Goal: Complete application form: Complete application form

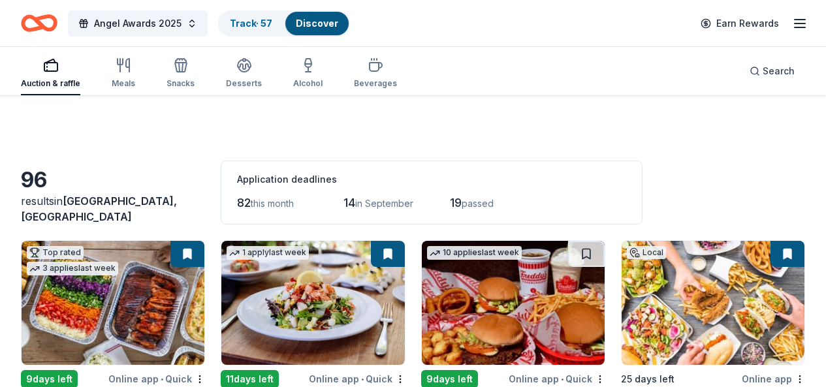
scroll to position [2566, 0]
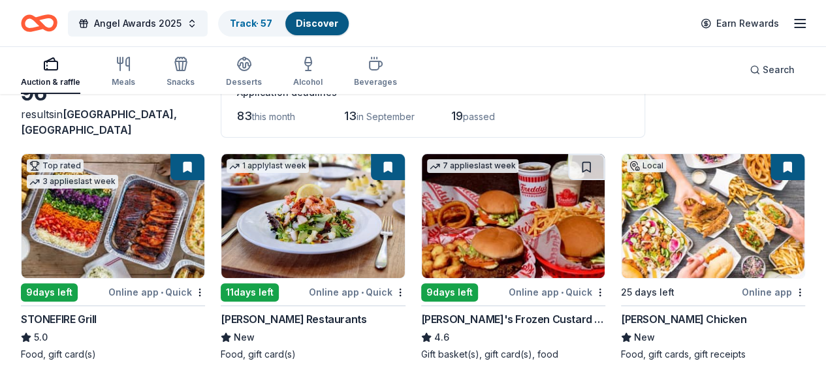
scroll to position [121, 0]
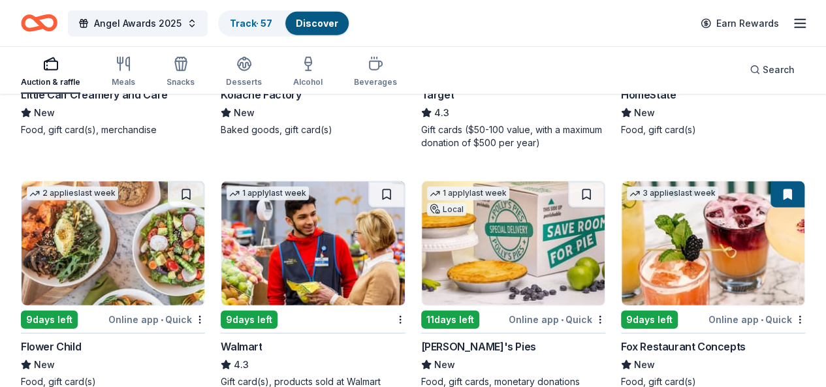
scroll to position [1810, 0]
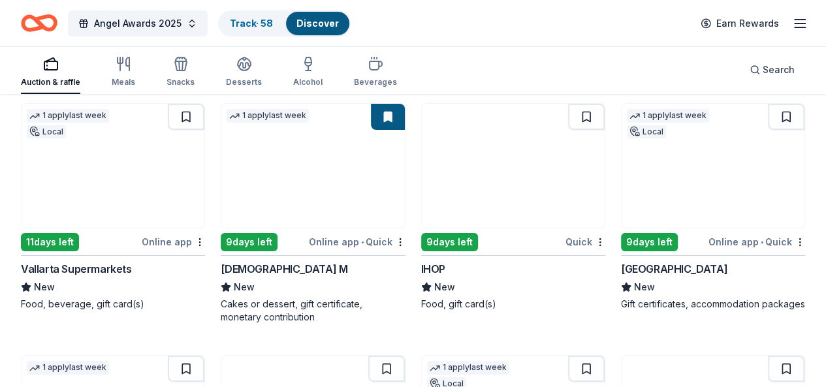
scroll to position [2355, 0]
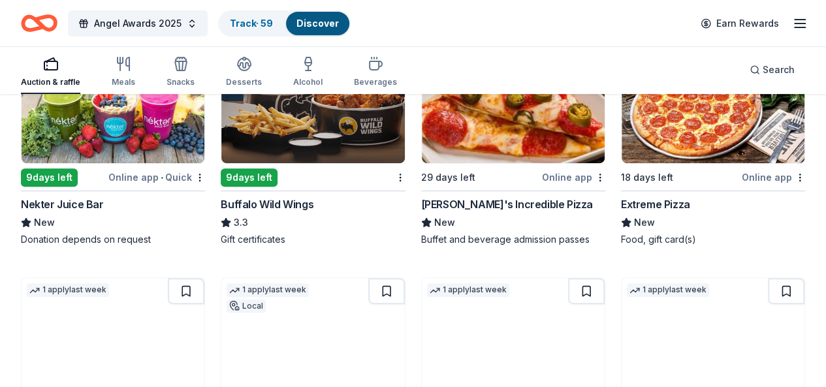
scroll to position [2672, 0]
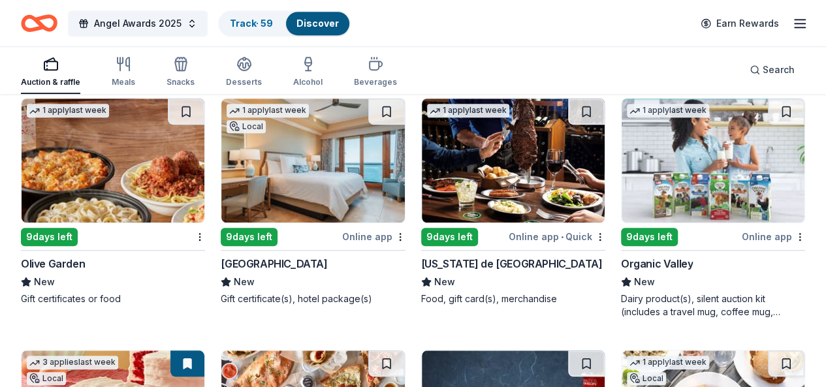
scroll to position [2853, 0]
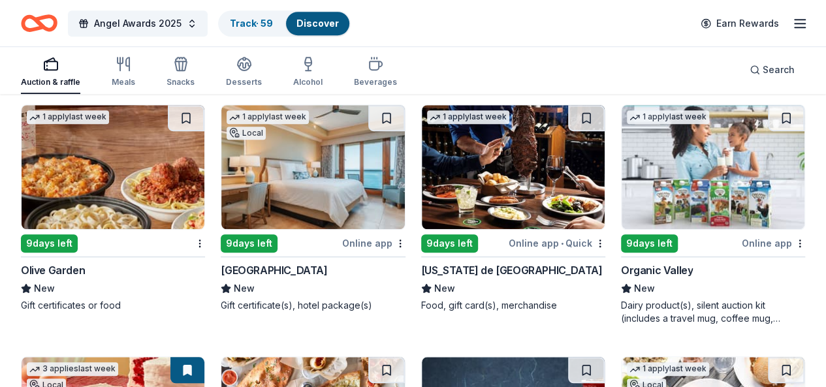
scroll to position [2841, 0]
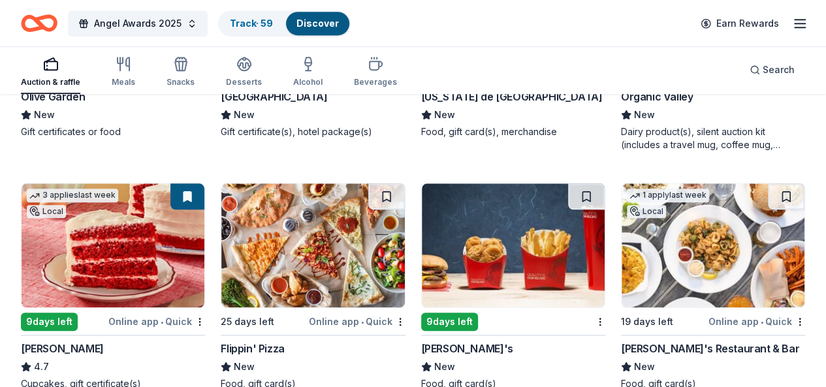
scroll to position [3106, 0]
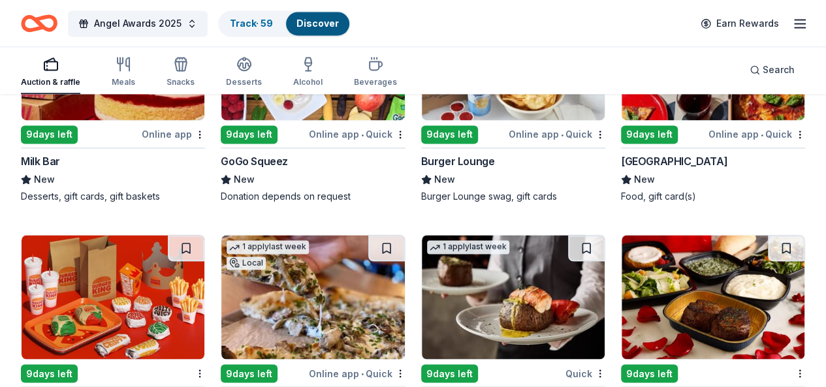
scroll to position [3503, 0]
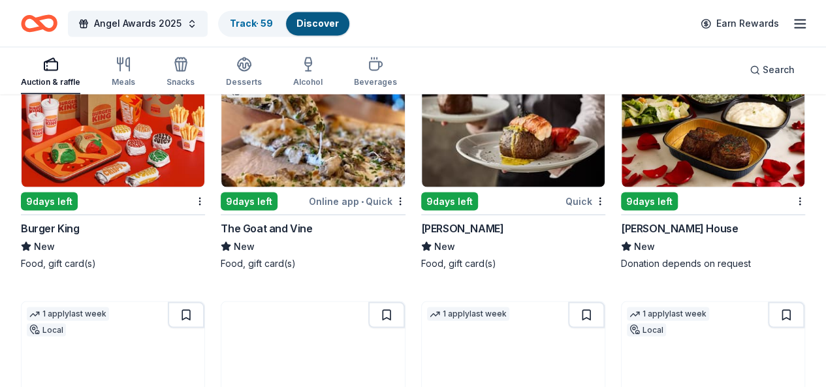
scroll to position [3629, 0]
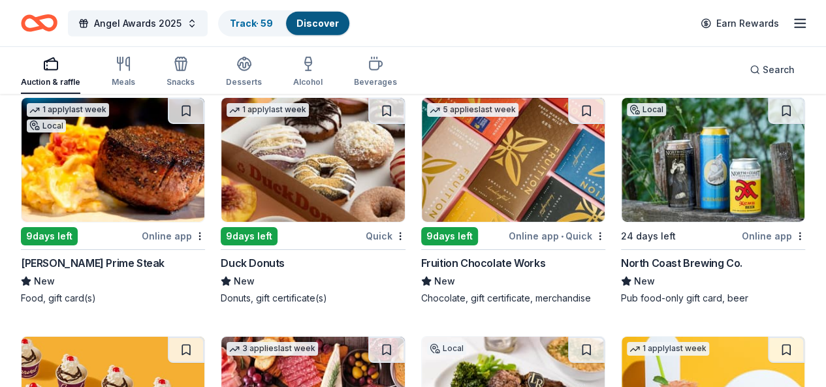
scroll to position [4579, 0]
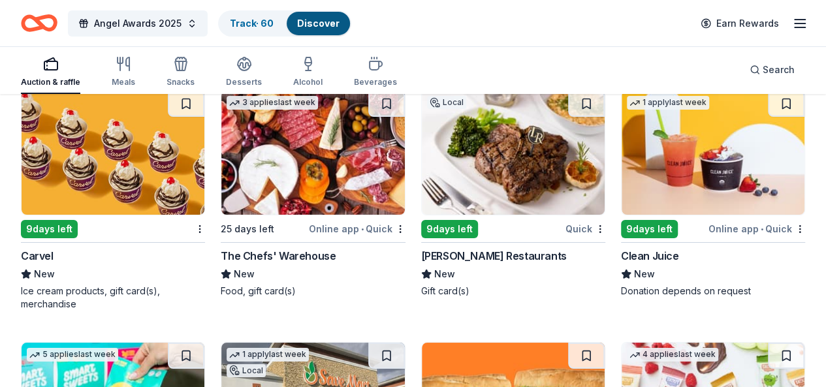
scroll to position [4816, 0]
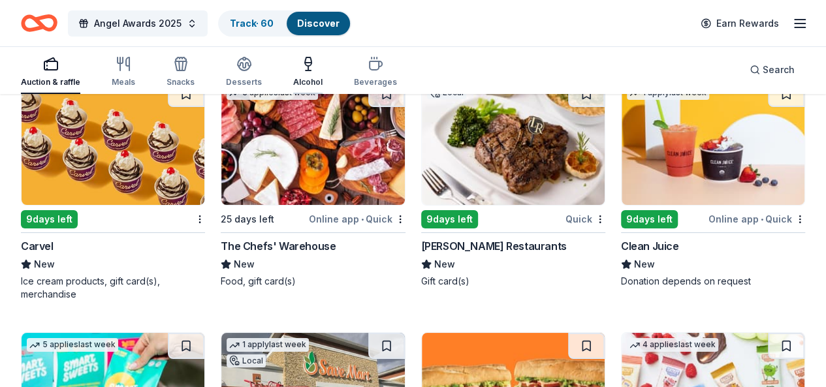
click at [318, 77] on div "Alcohol" at bounding box center [307, 82] width 29 height 10
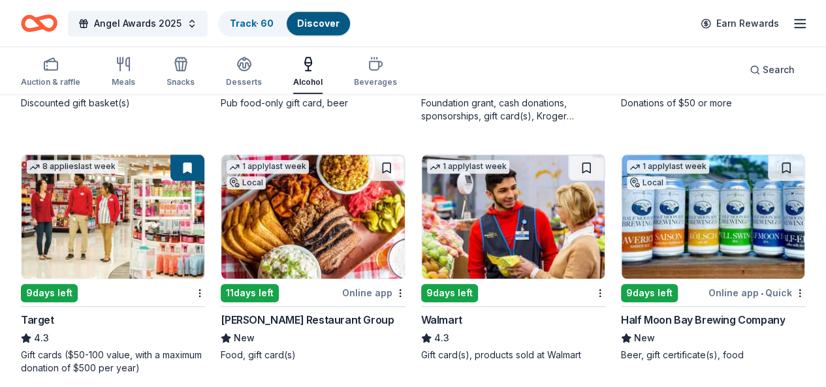
scroll to position [589, 0]
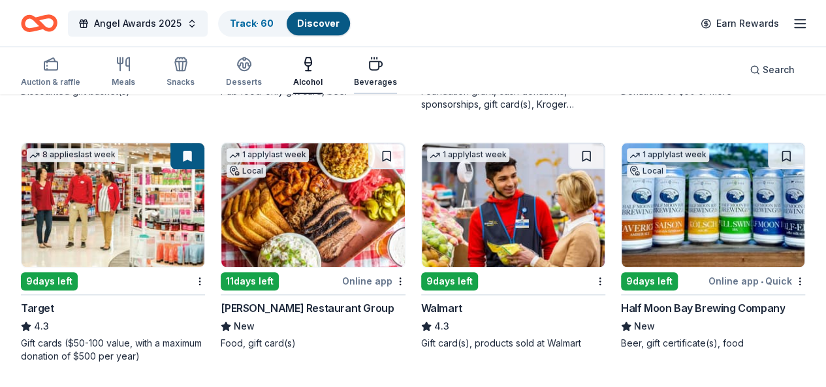
click at [381, 87] on div "Beverages" at bounding box center [375, 82] width 43 height 10
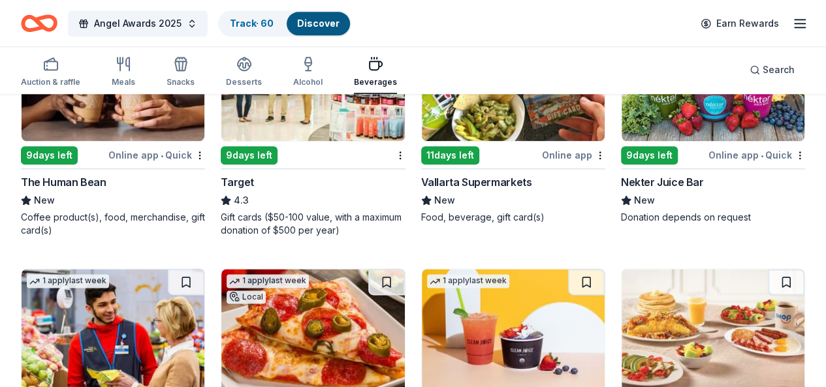
scroll to position [722, 0]
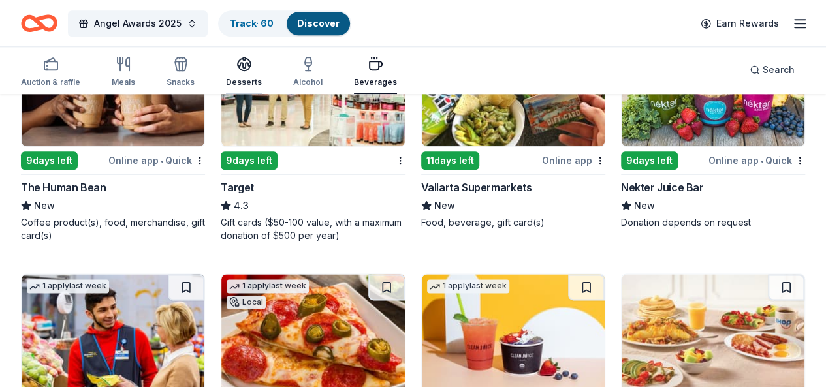
click at [254, 82] on div "Desserts" at bounding box center [244, 82] width 36 height 10
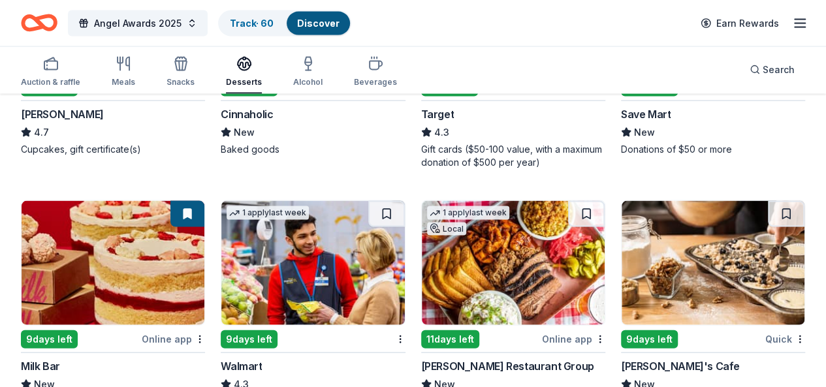
scroll to position [1410, 0]
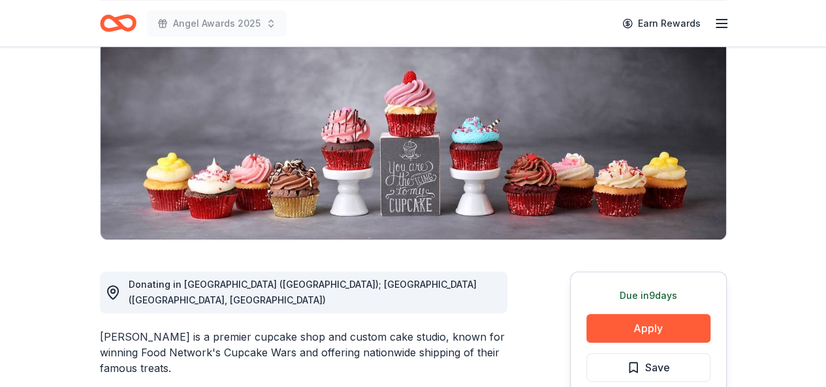
scroll to position [183, 0]
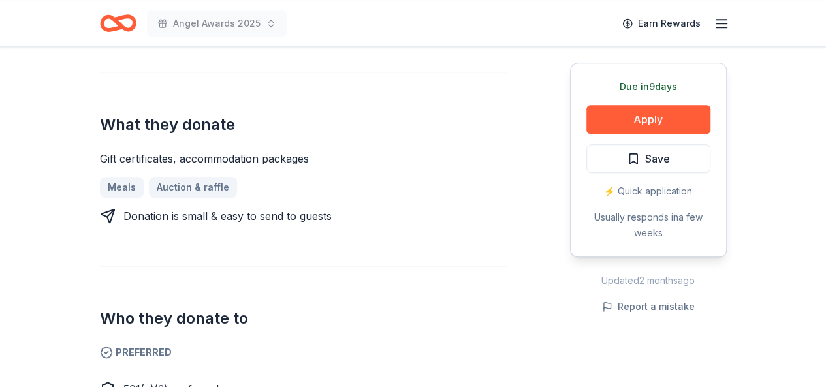
scroll to position [504, 0]
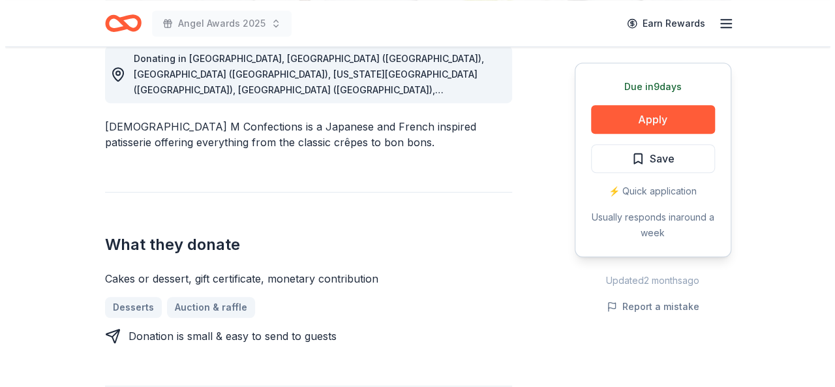
scroll to position [418, 0]
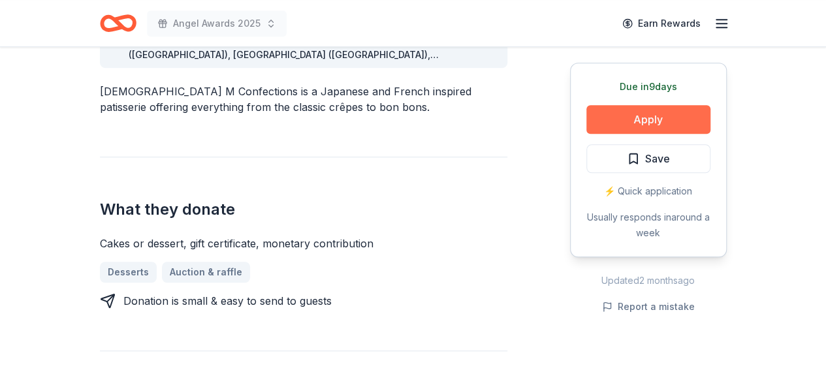
click at [644, 123] on button "Apply" at bounding box center [648, 119] width 124 height 29
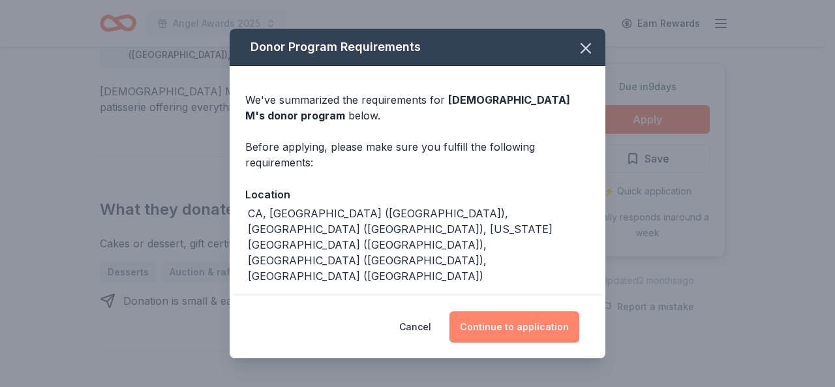
click at [523, 319] on button "Continue to application" at bounding box center [515, 326] width 130 height 31
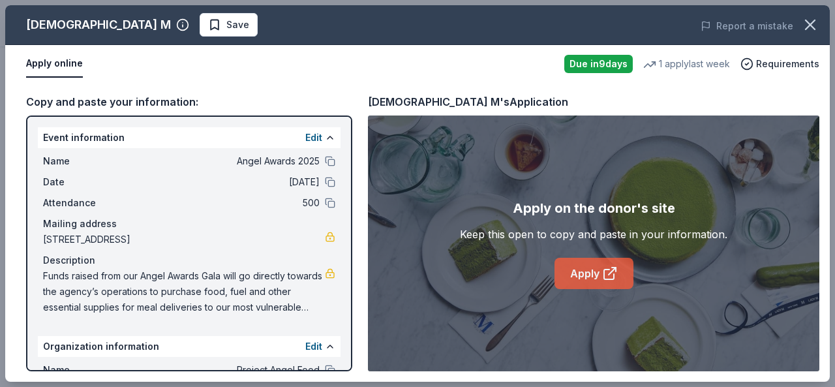
click at [591, 272] on link "Apply" at bounding box center [594, 273] width 79 height 31
click at [569, 271] on link "Apply" at bounding box center [594, 273] width 79 height 31
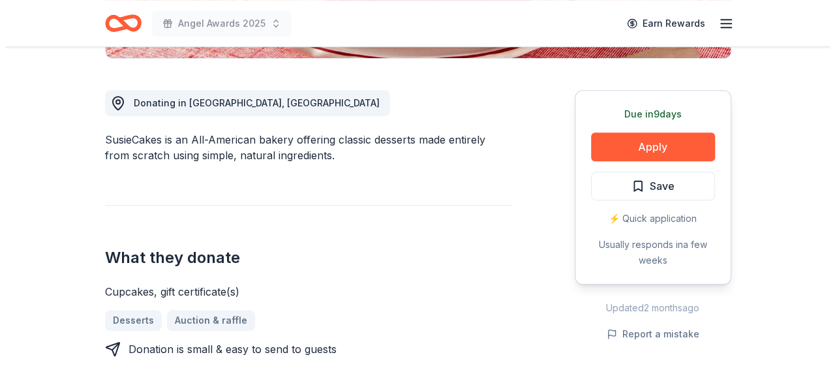
scroll to position [343, 0]
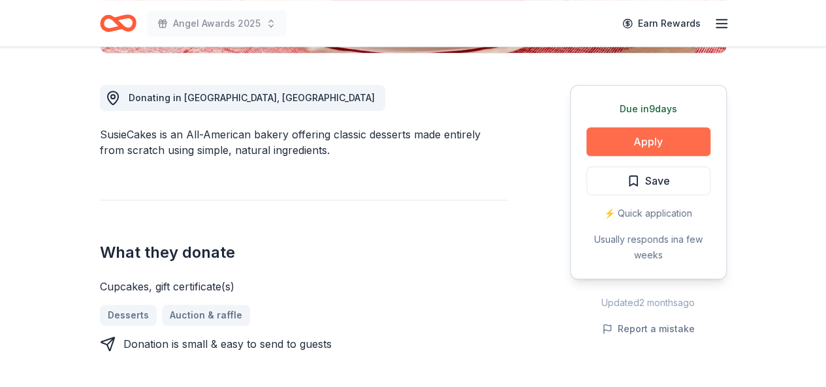
click at [651, 140] on button "Apply" at bounding box center [648, 141] width 124 height 29
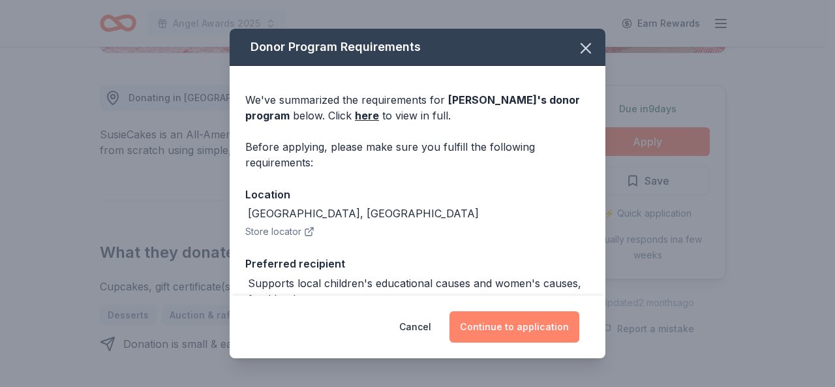
click at [503, 331] on button "Continue to application" at bounding box center [515, 326] width 130 height 31
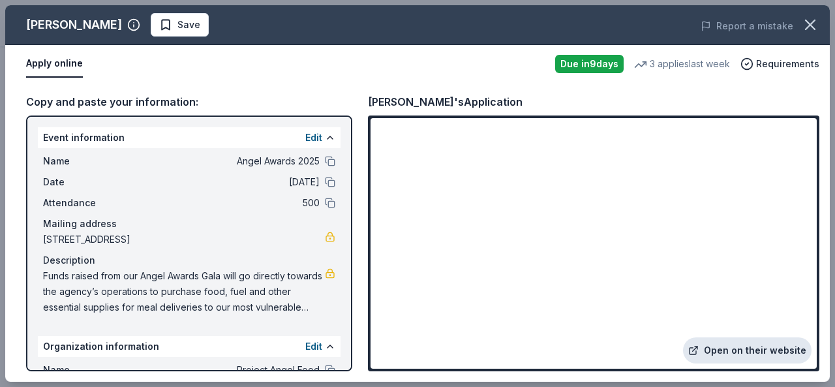
click at [707, 352] on link "Open on their website" at bounding box center [747, 350] width 129 height 26
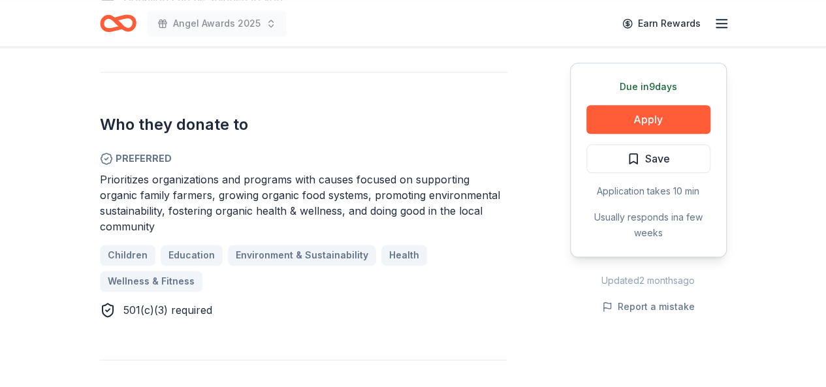
scroll to position [706, 0]
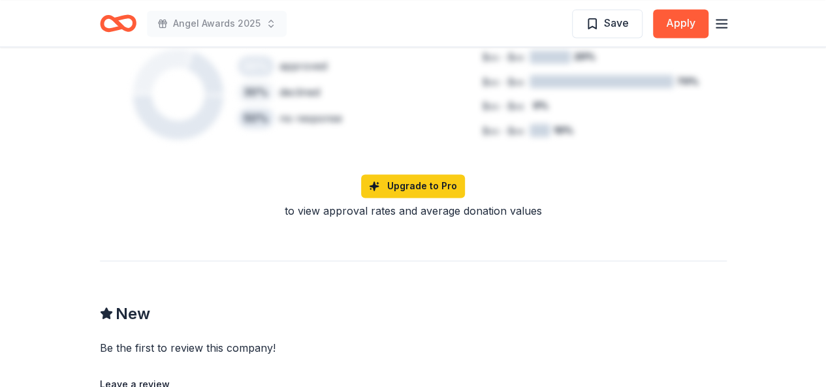
scroll to position [873, 0]
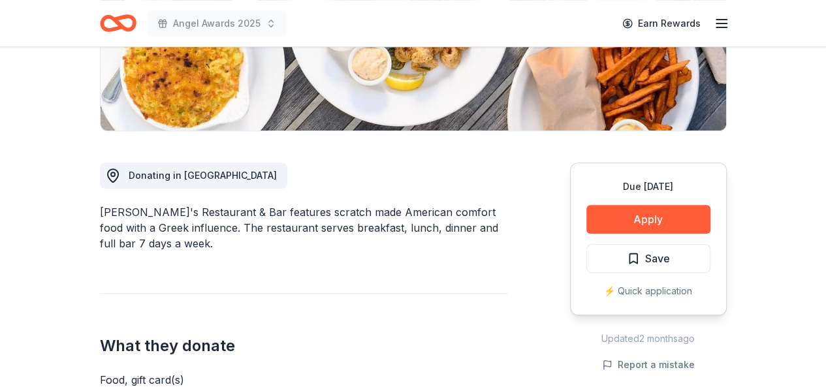
scroll to position [268, 0]
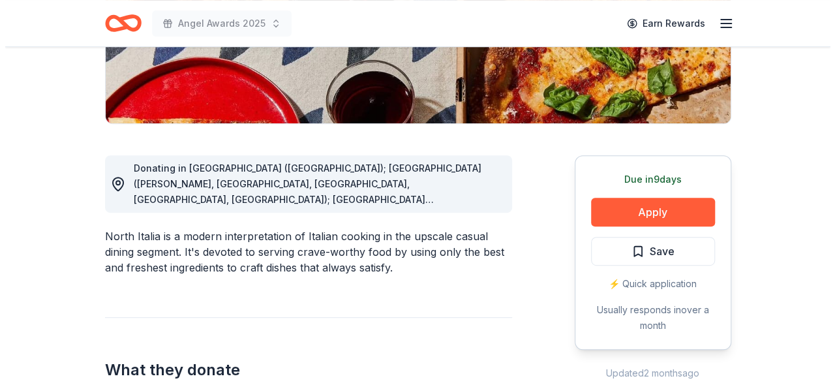
scroll to position [320, 0]
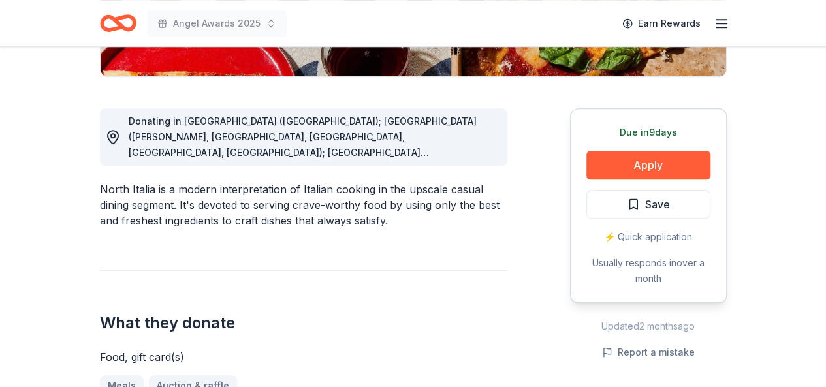
click at [625, 122] on div "Due in 9 days Apply Save ⚡️ Quick application Usually responds in over a month" at bounding box center [648, 205] width 157 height 194
click at [641, 165] on button "Apply" at bounding box center [648, 165] width 124 height 29
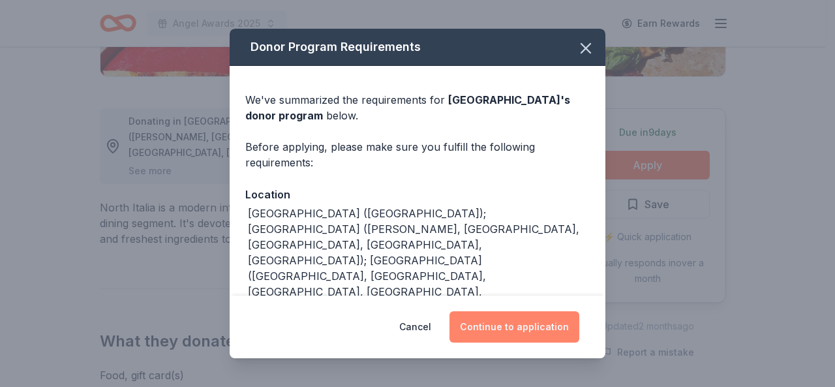
click at [516, 325] on button "Continue to application" at bounding box center [515, 326] width 130 height 31
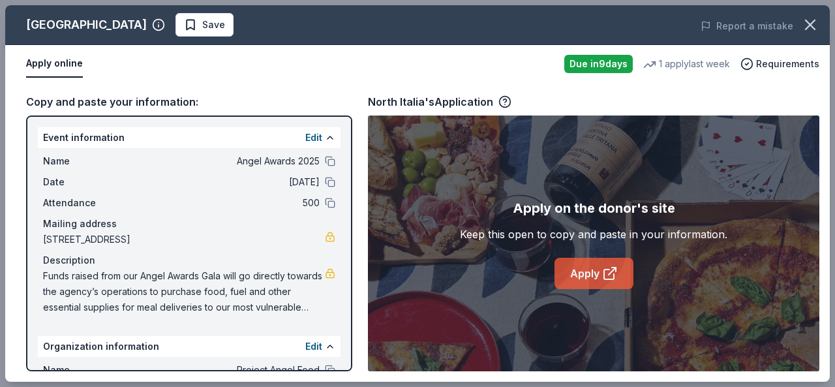
click at [602, 273] on link "Apply" at bounding box center [594, 273] width 79 height 31
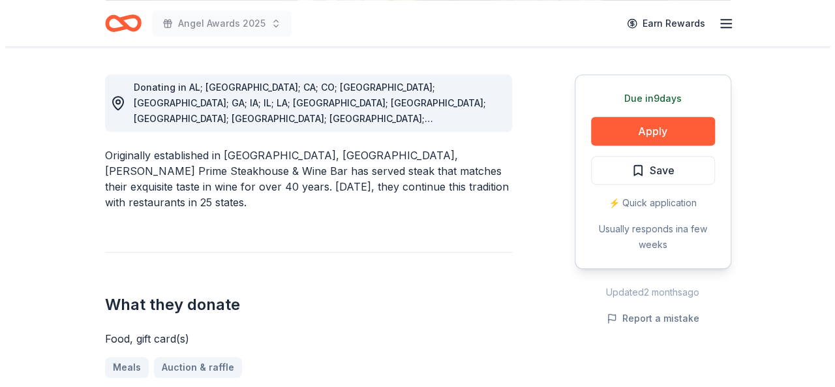
scroll to position [392, 0]
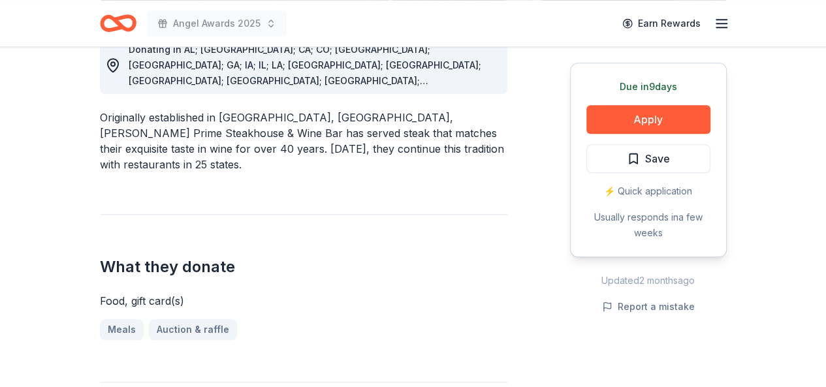
click at [600, 97] on div "Due [DATE] Apply Save ⚡️ Quick application Usually responds in a few weeks" at bounding box center [648, 160] width 157 height 194
click at [632, 109] on button "Apply" at bounding box center [648, 119] width 124 height 29
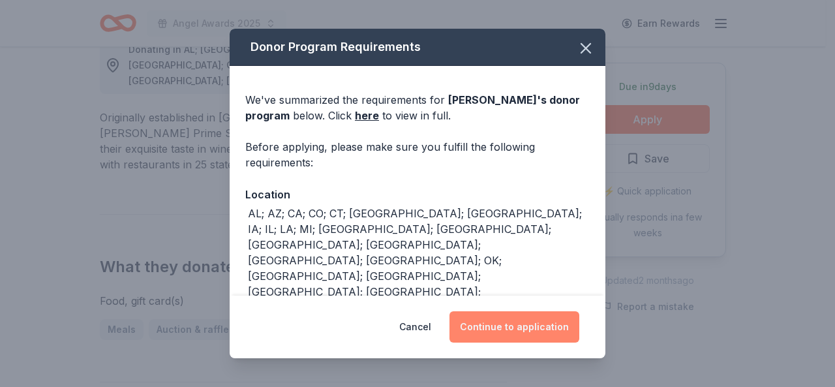
click at [504, 329] on button "Continue to application" at bounding box center [515, 326] width 130 height 31
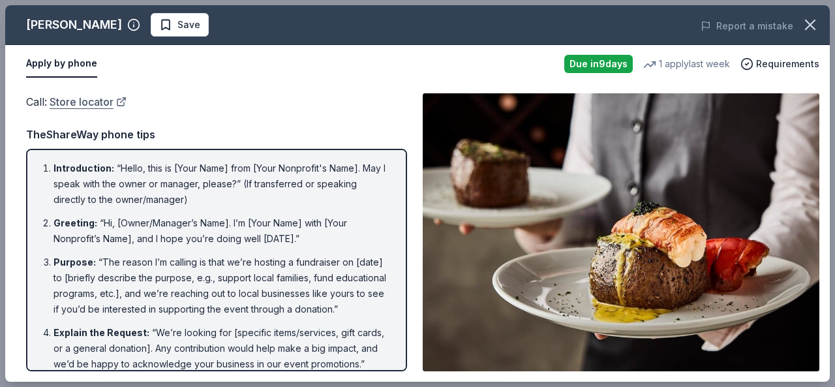
click at [74, 99] on link "Store locator" at bounding box center [88, 101] width 77 height 17
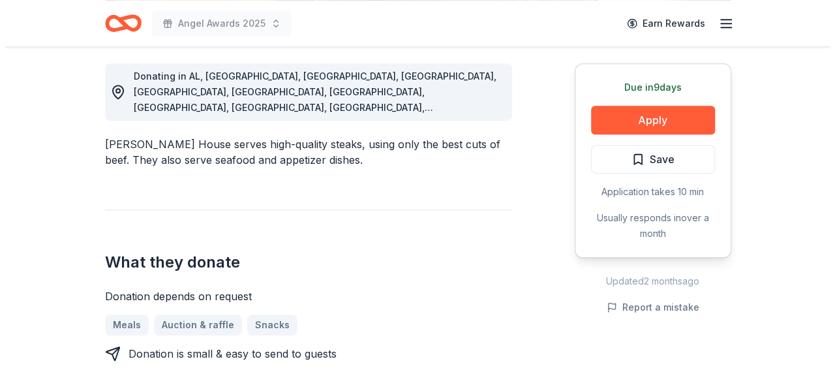
scroll to position [369, 0]
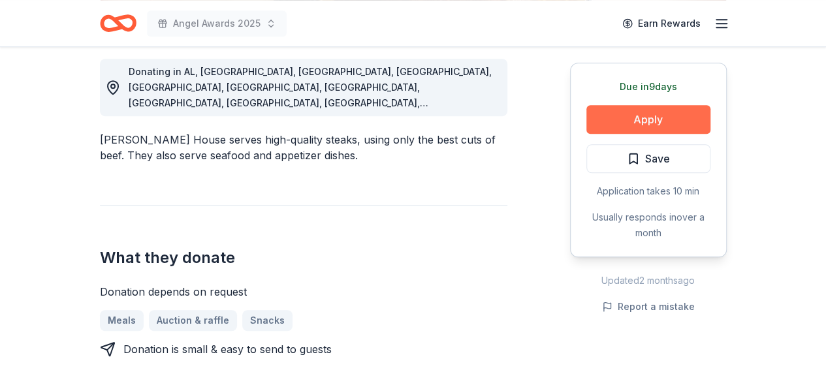
click at [647, 117] on button "Apply" at bounding box center [648, 119] width 124 height 29
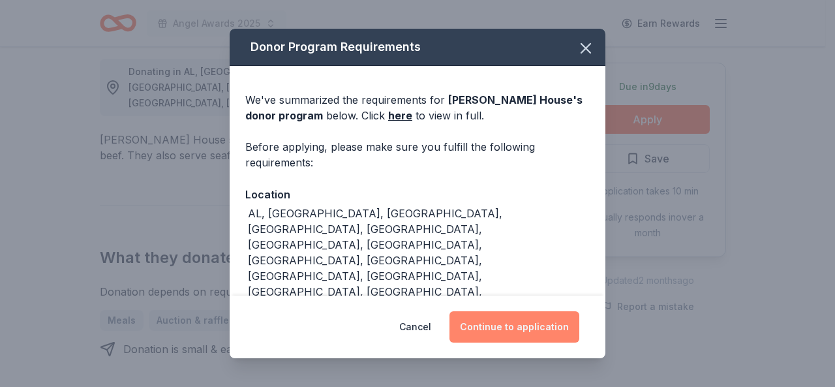
click at [563, 322] on button "Continue to application" at bounding box center [515, 326] width 130 height 31
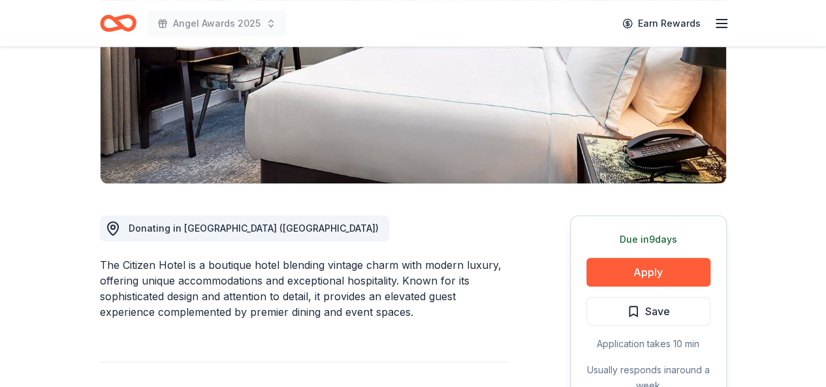
scroll to position [226, 0]
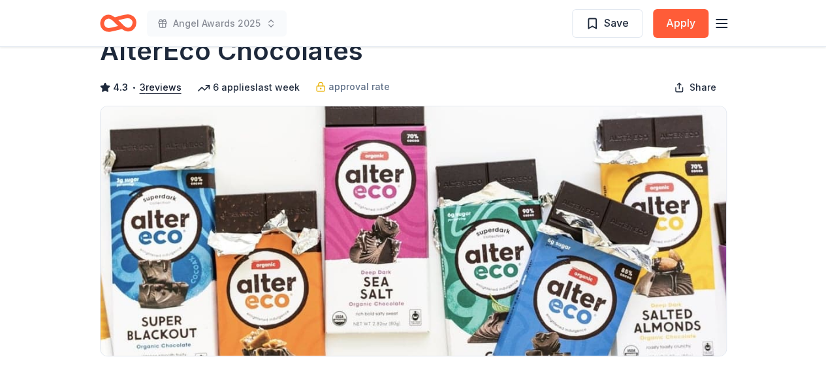
scroll to position [39, 0]
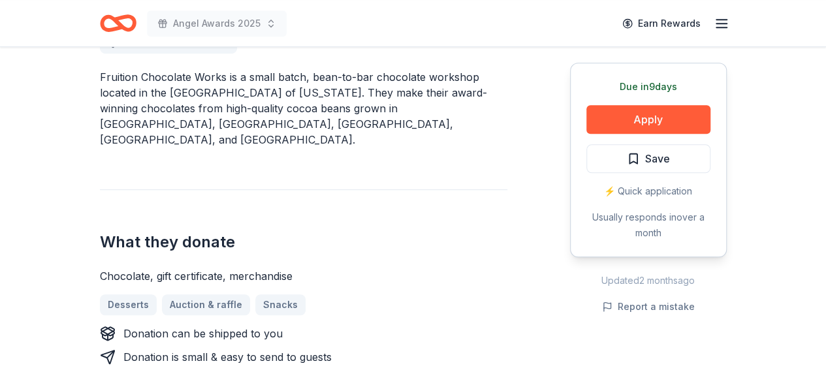
scroll to position [421, 0]
